Goal: Information Seeking & Learning: Learn about a topic

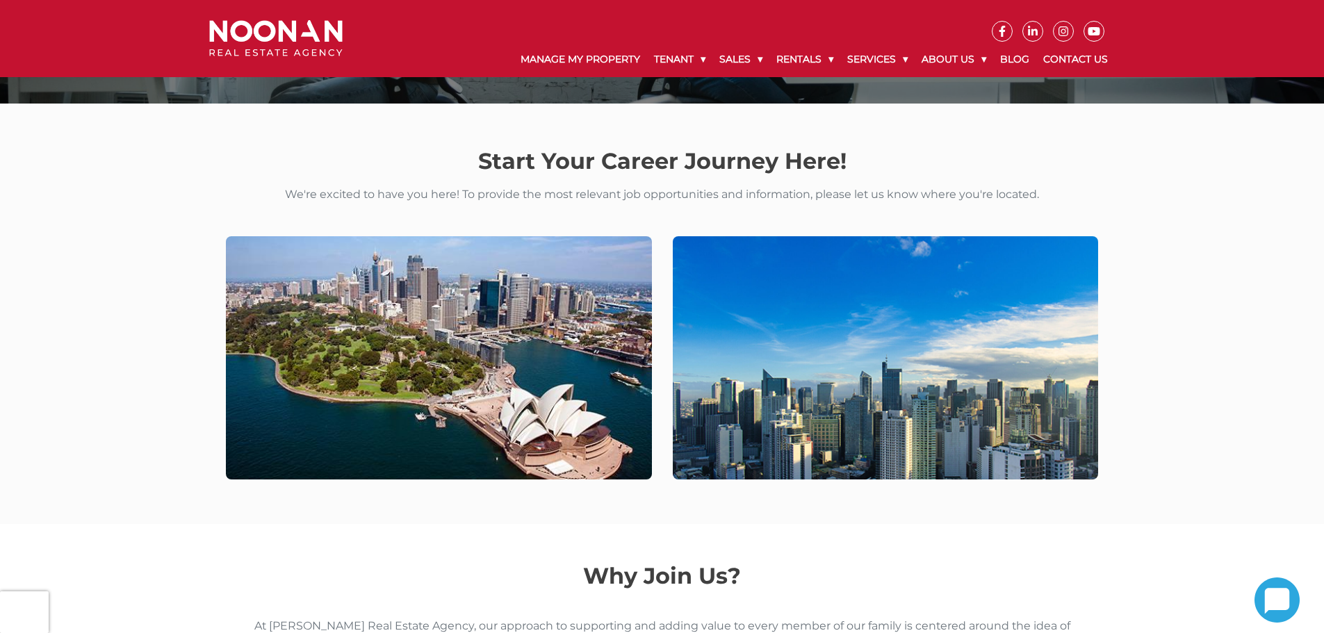
scroll to position [209, 0]
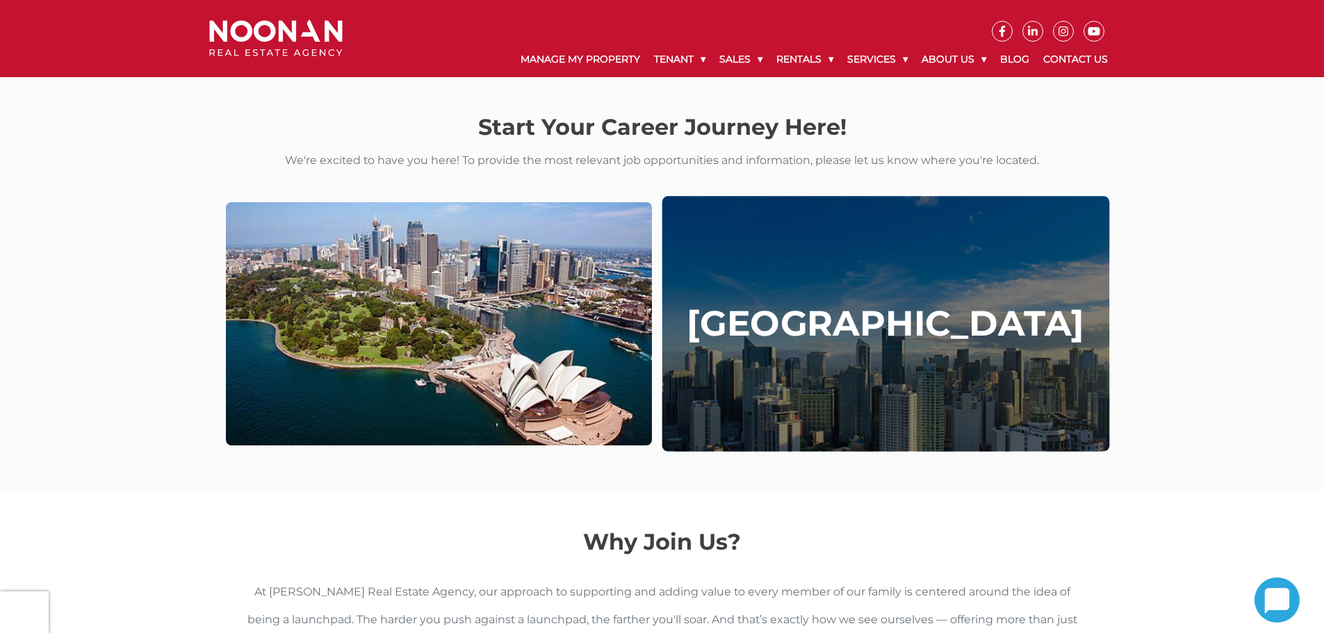
click at [953, 365] on div "[GEOGRAPHIC_DATA]" at bounding box center [885, 325] width 447 height 256
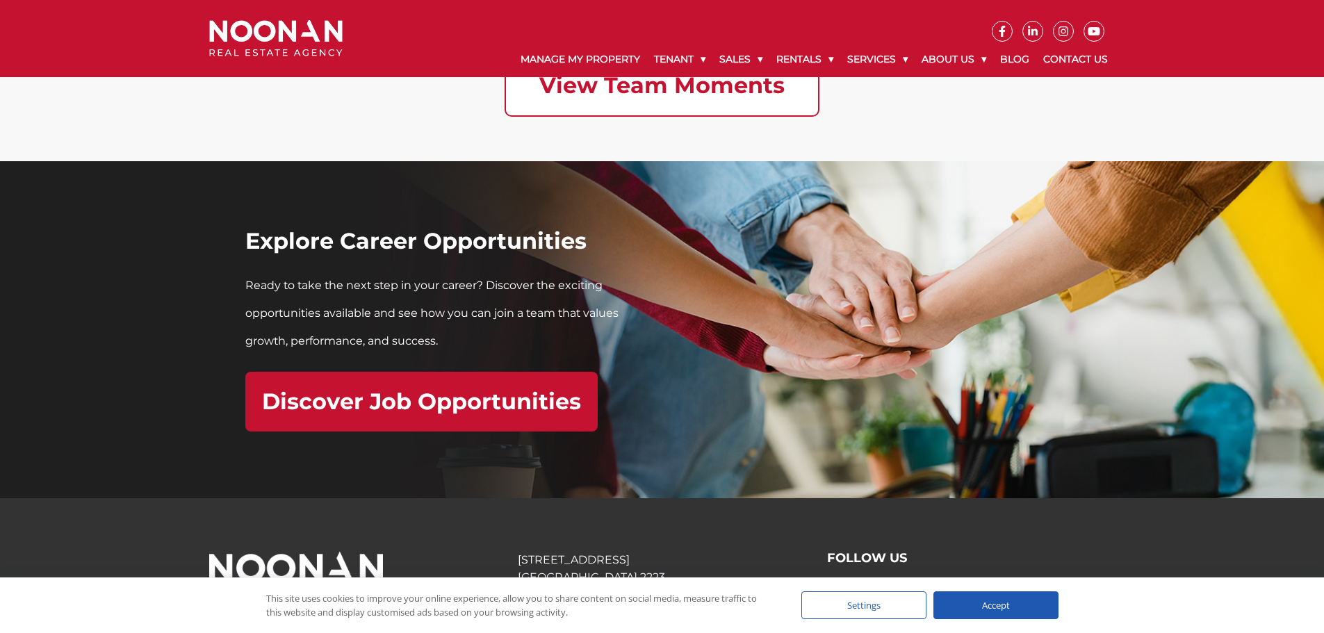
scroll to position [4032, 0]
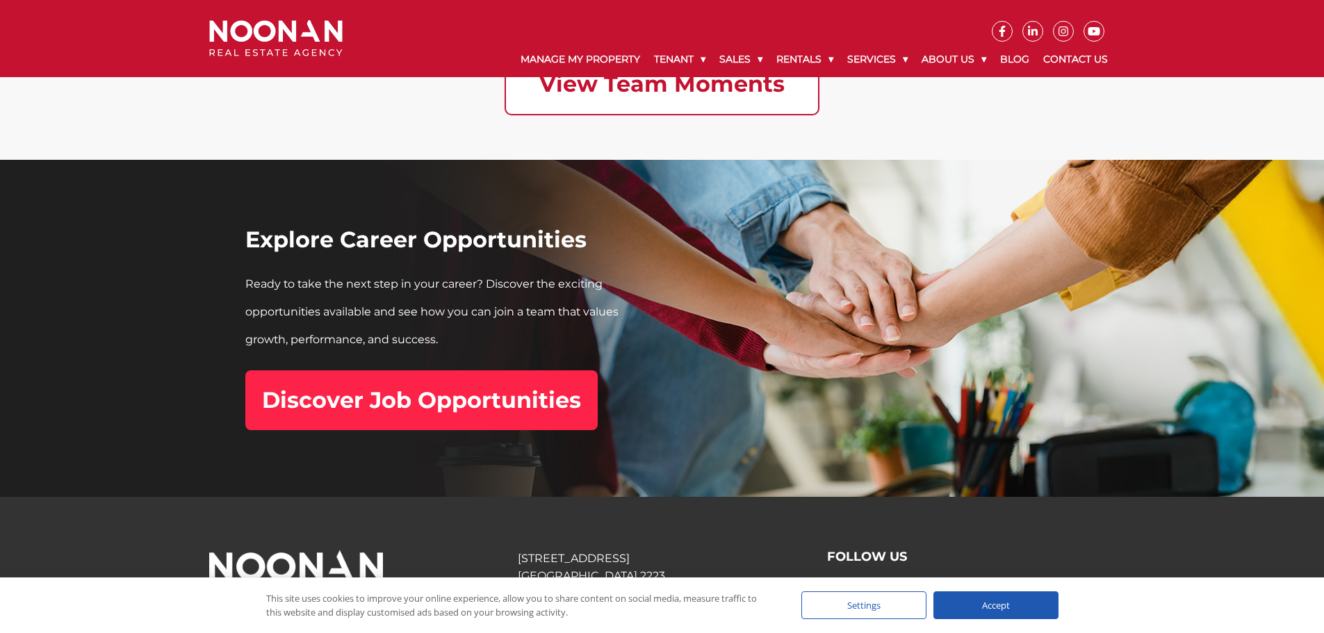
click at [498, 419] on link "Discover Job Opportunities" at bounding box center [421, 401] width 352 height 60
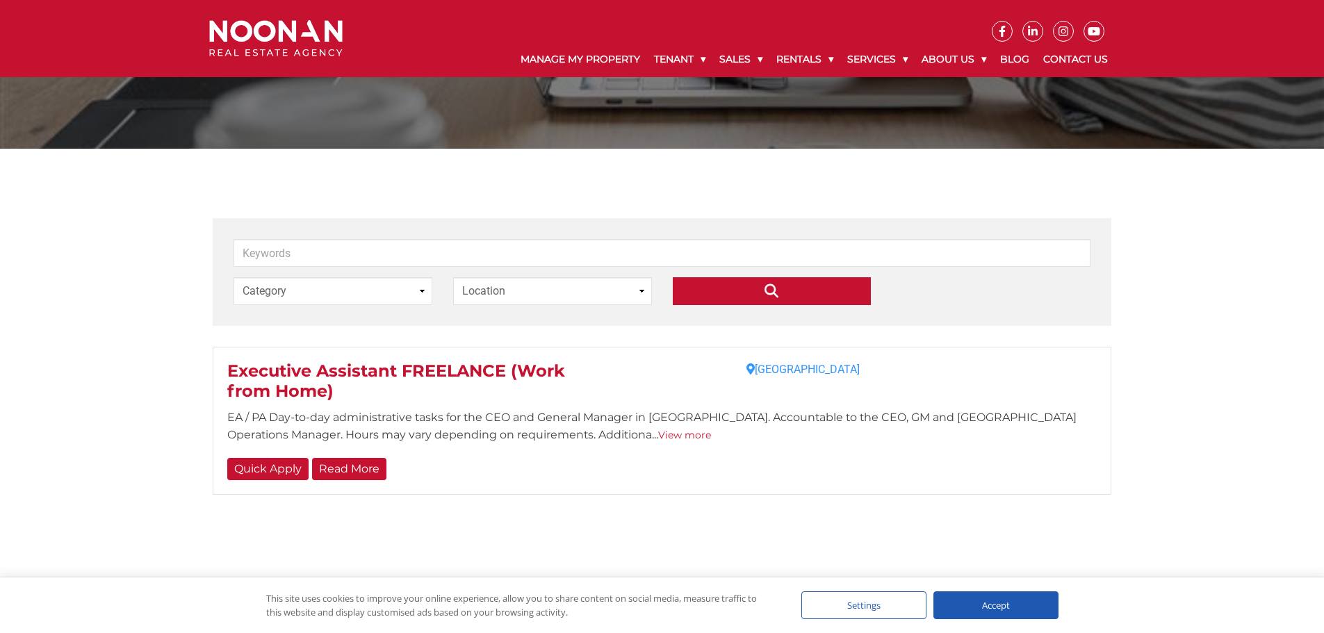
scroll to position [139, 0]
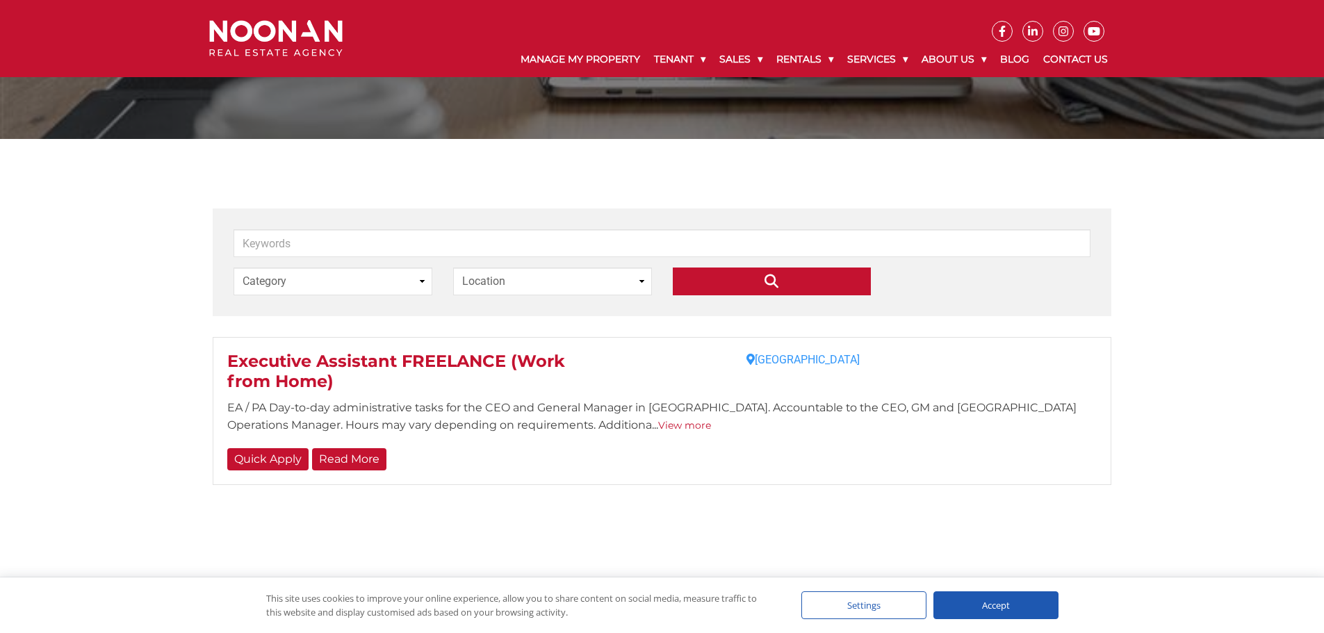
click at [479, 367] on span "Executive Assistant FREELANCE (Work from Home)" at bounding box center [396, 371] width 338 height 40
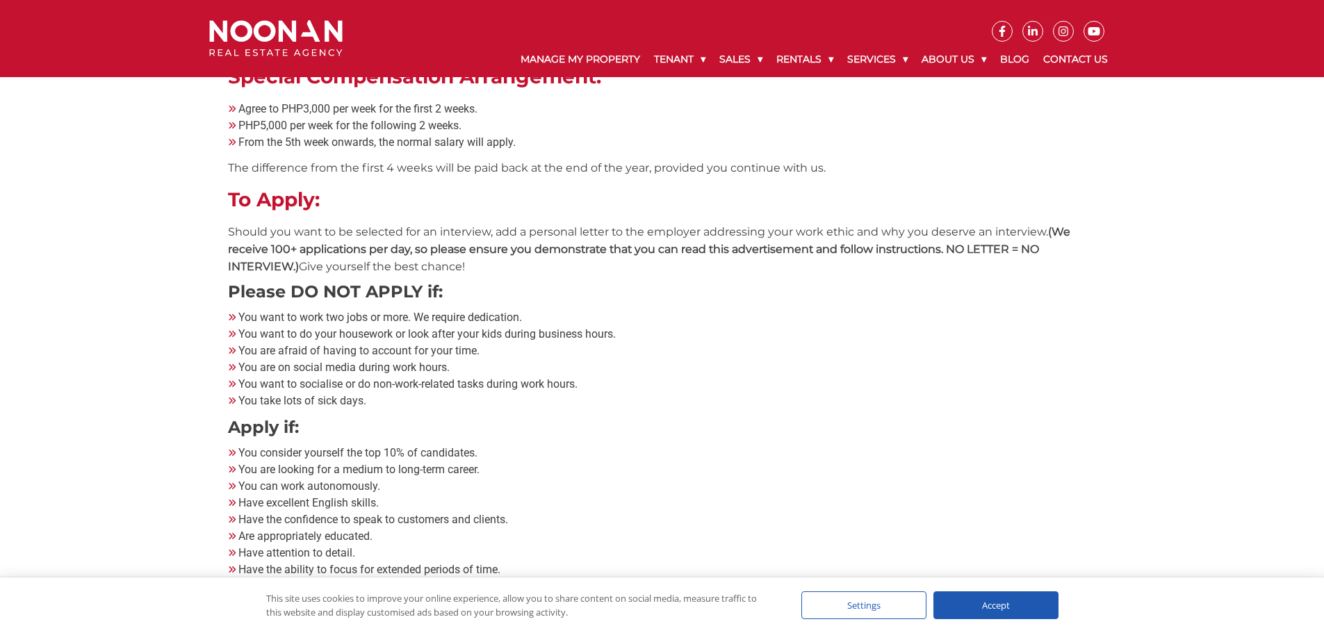
scroll to position [348, 0]
